Goal: Navigation & Orientation: Find specific page/section

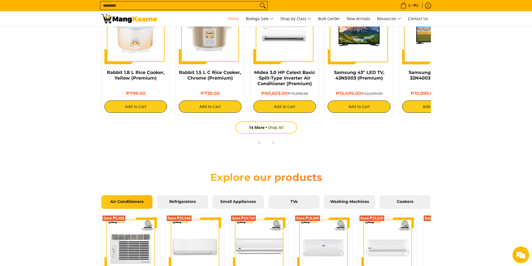
scroll to position [419, 0]
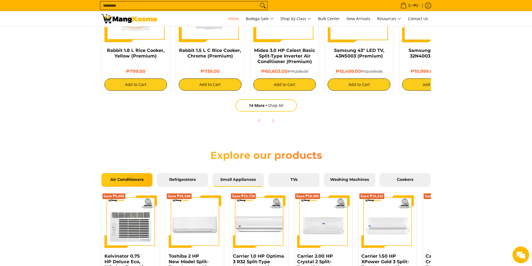
click at [241, 180] on span "Small Appliances" at bounding box center [238, 179] width 43 height 5
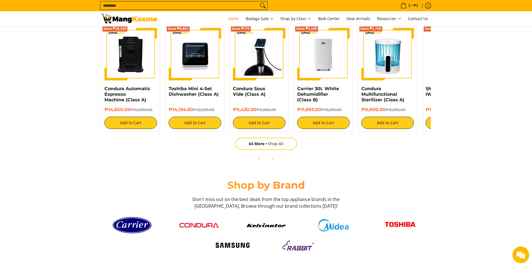
scroll to position [0, 666]
click at [251, 141] on span "64 More" at bounding box center [258, 143] width 19 height 5
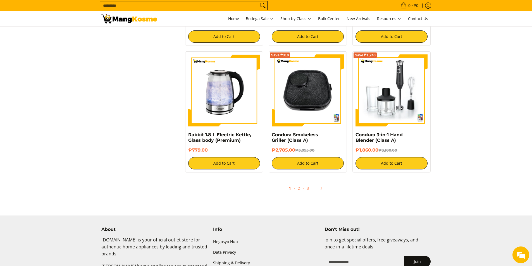
scroll to position [1005, 0]
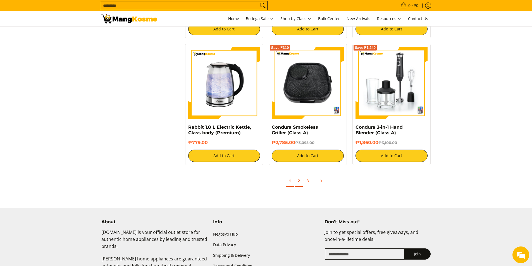
click at [297, 181] on link "2" at bounding box center [299, 180] width 8 height 11
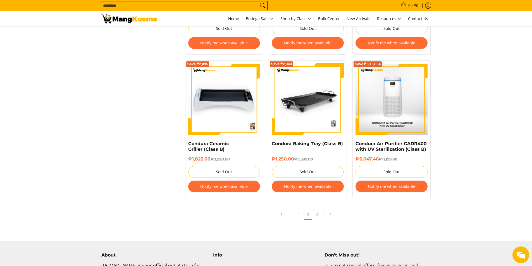
scroll to position [1117, 0]
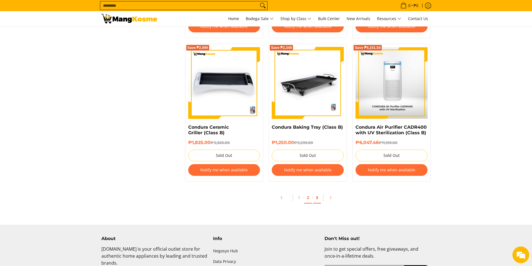
click at [317, 199] on link "3" at bounding box center [317, 197] width 8 height 11
